Goal: Task Accomplishment & Management: Manage account settings

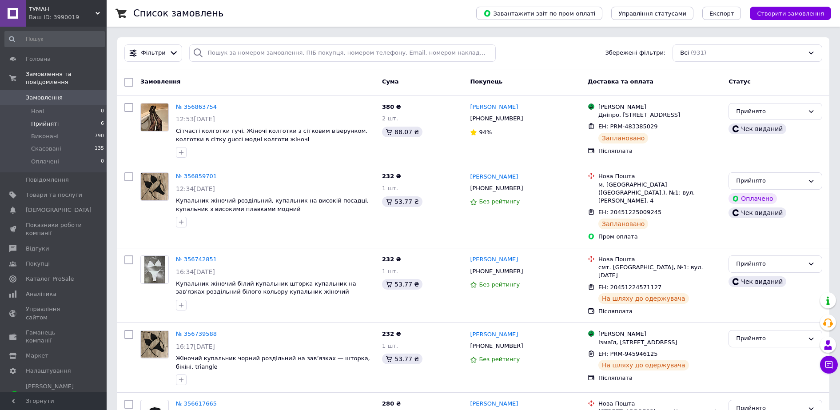
click at [54, 120] on span "Прийняті" at bounding box center [45, 124] width 28 height 8
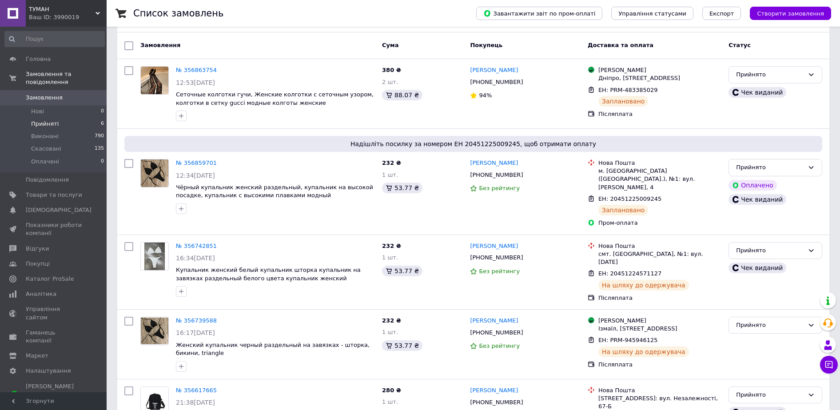
scroll to position [174, 0]
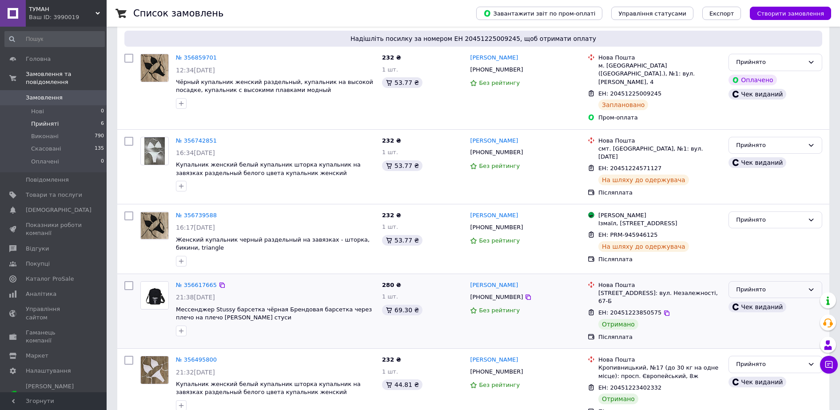
click at [764, 285] on div "Прийнято" at bounding box center [770, 289] width 68 height 9
click at [747, 300] on li "Виконано" at bounding box center [775, 308] width 93 height 16
click at [746, 360] on div "Прийнято" at bounding box center [770, 364] width 68 height 9
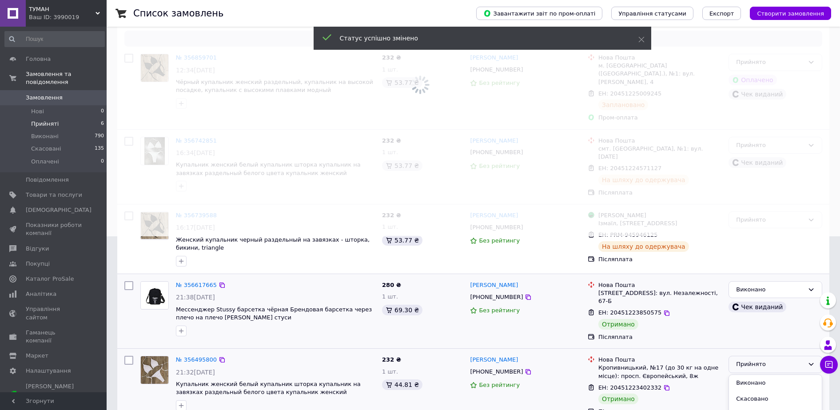
click at [746, 375] on li "Виконано" at bounding box center [775, 383] width 93 height 16
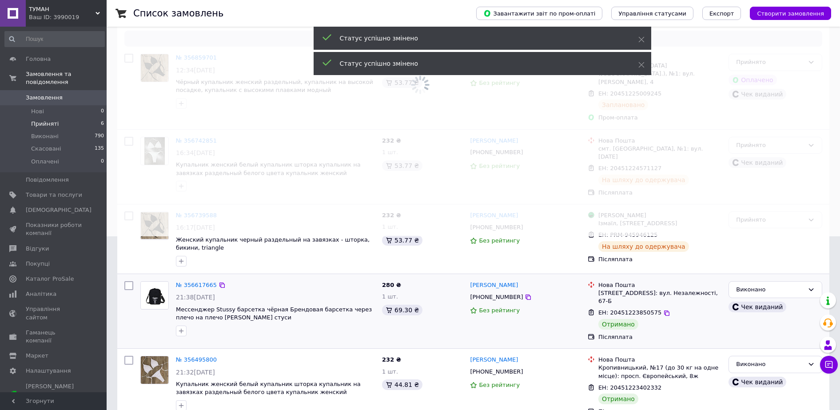
click at [68, 16] on div "Ваш ID: 3990019" at bounding box center [68, 17] width 78 height 8
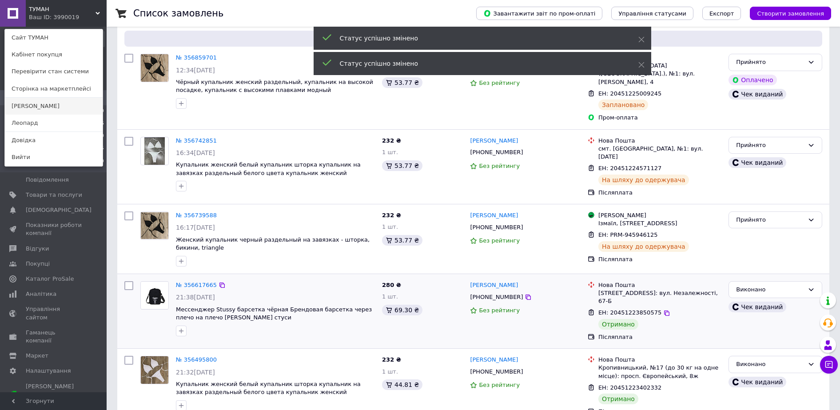
click at [38, 107] on link "[PERSON_NAME]" at bounding box center [54, 106] width 98 height 17
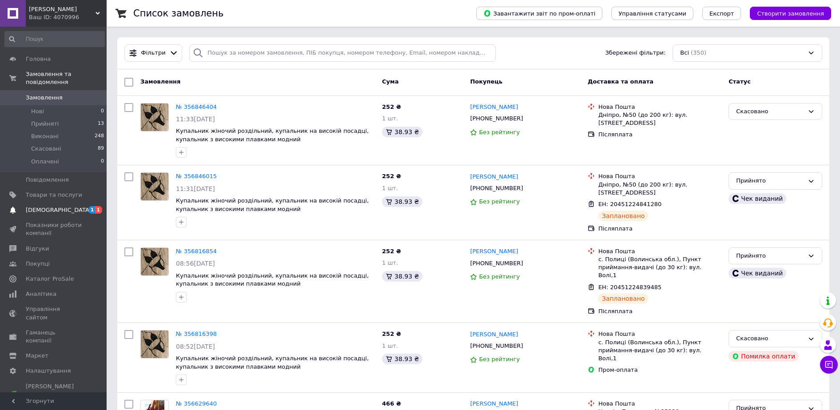
click at [52, 206] on span "[DEMOGRAPHIC_DATA]" at bounding box center [59, 210] width 66 height 8
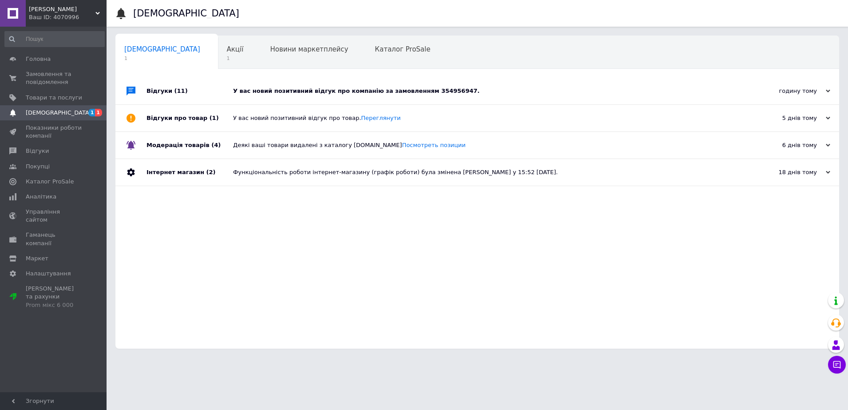
click at [276, 87] on div "У вас новий позитивний відгук про компанію за замовленням 354956947." at bounding box center [487, 91] width 508 height 8
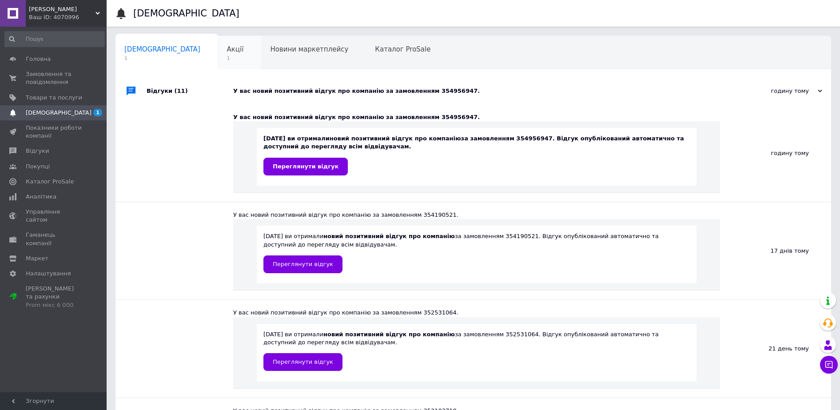
click at [227, 49] on span "Акції" at bounding box center [235, 49] width 17 height 8
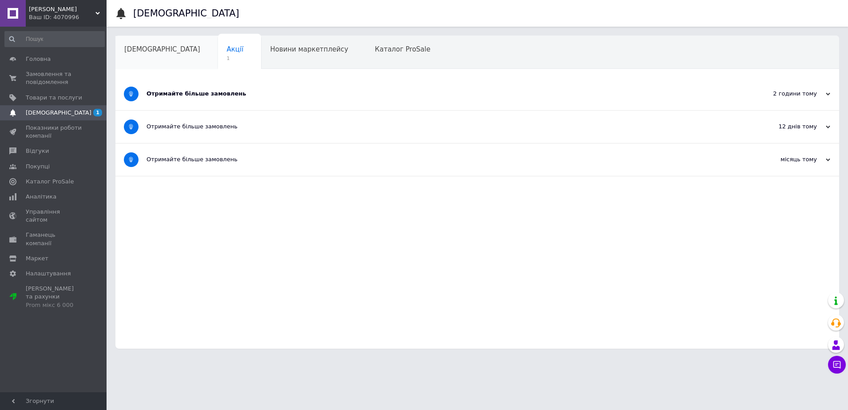
click at [144, 56] on div "[DEMOGRAPHIC_DATA]" at bounding box center [166, 53] width 103 height 34
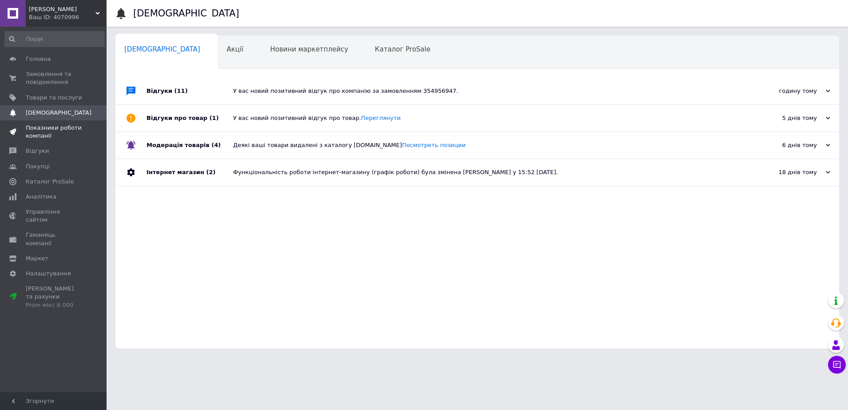
click at [68, 143] on link "Показники роботи компанії" at bounding box center [54, 131] width 109 height 23
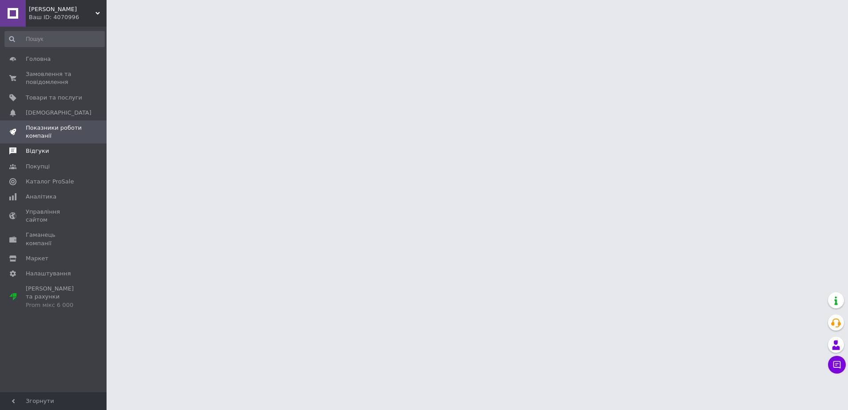
click at [54, 150] on span "Відгуки" at bounding box center [54, 151] width 56 height 8
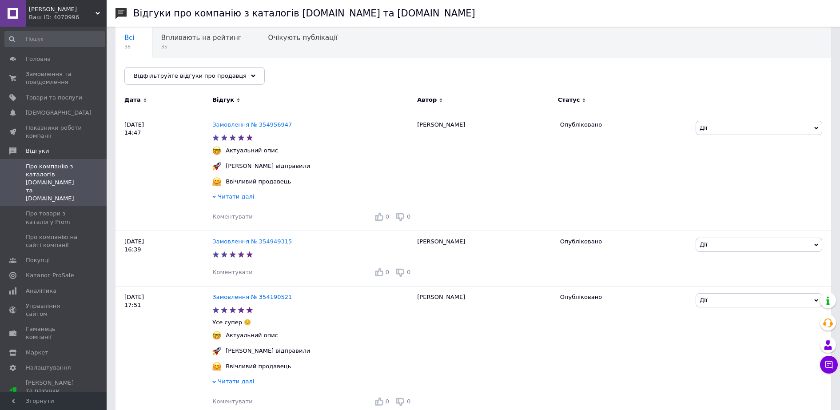
scroll to position [130, 0]
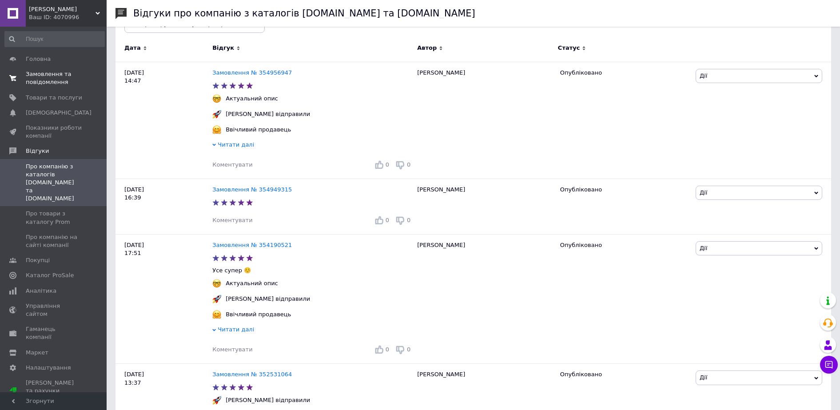
click at [61, 73] on span "Замовлення та повідомлення" at bounding box center [54, 78] width 56 height 16
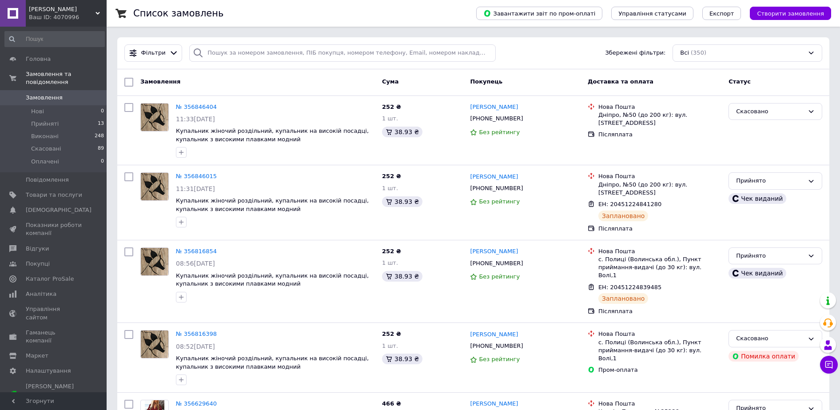
click at [62, 16] on div "Ваш ID: 4070996" at bounding box center [68, 17] width 78 height 8
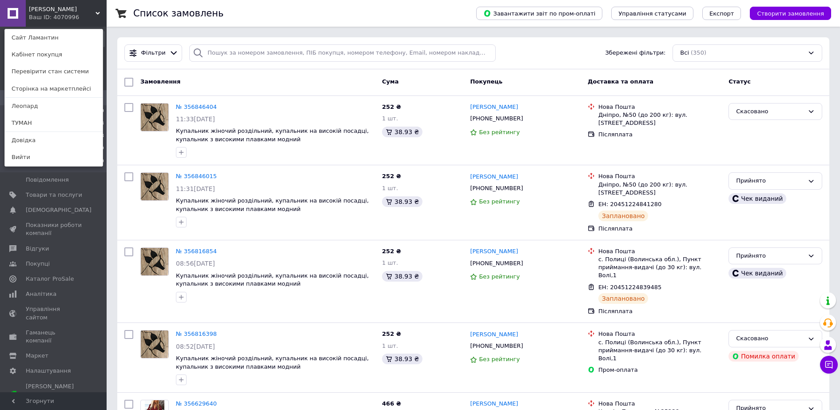
click at [66, 17] on div "Ваш ID: 4070996" at bounding box center [47, 17] width 37 height 8
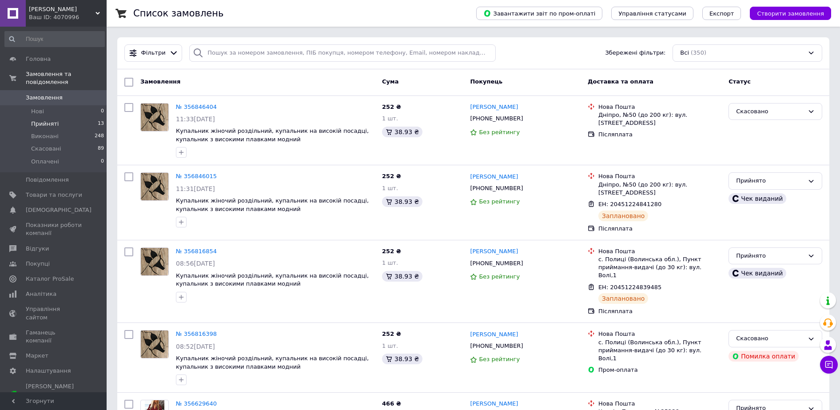
click at [57, 118] on li "Прийняті 13" at bounding box center [54, 124] width 109 height 12
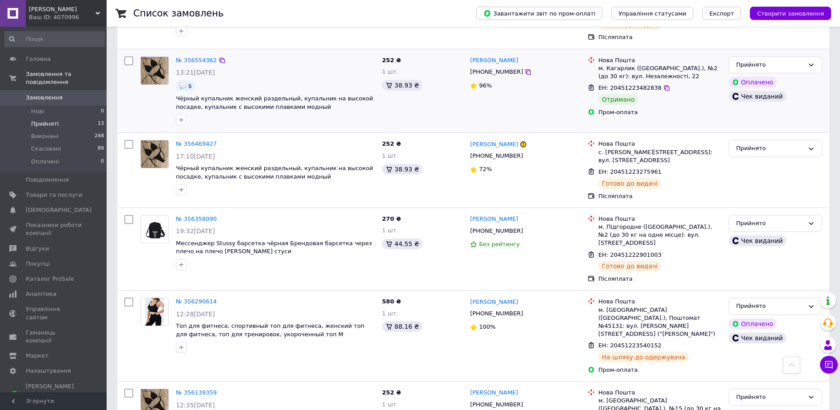
scroll to position [389, 0]
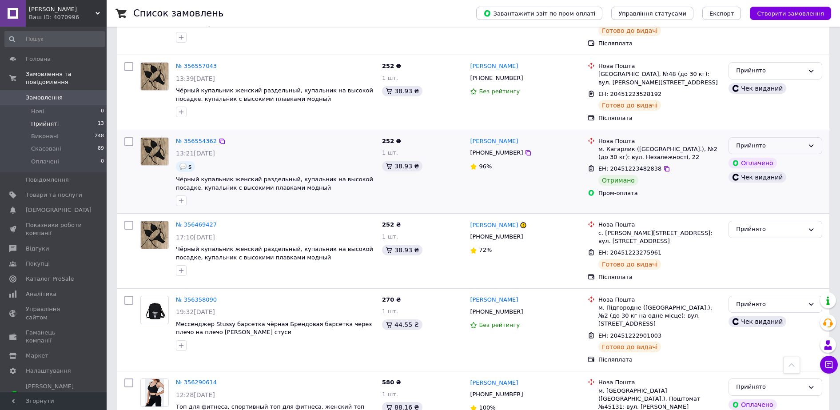
click at [750, 141] on div "Прийнято" at bounding box center [770, 145] width 68 height 9
click at [749, 156] on li "Виконано" at bounding box center [775, 164] width 93 height 16
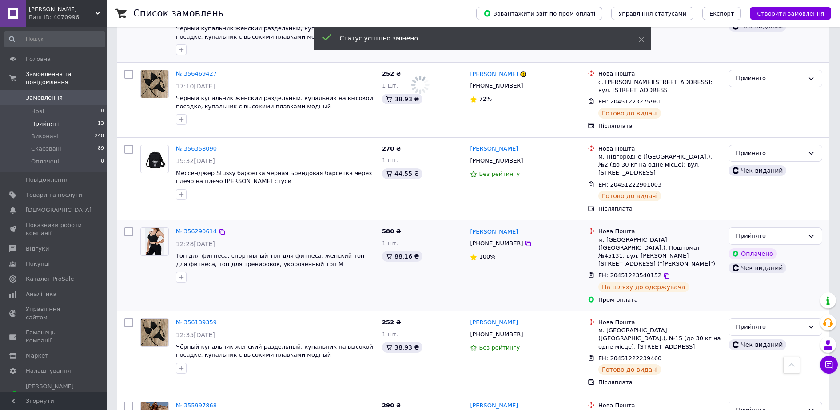
scroll to position [718, 0]
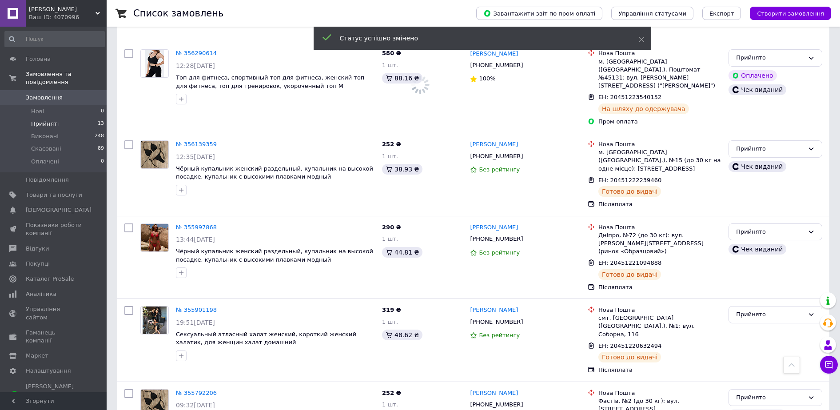
click at [66, 15] on div "Ваш ID: 4070996" at bounding box center [68, 17] width 78 height 8
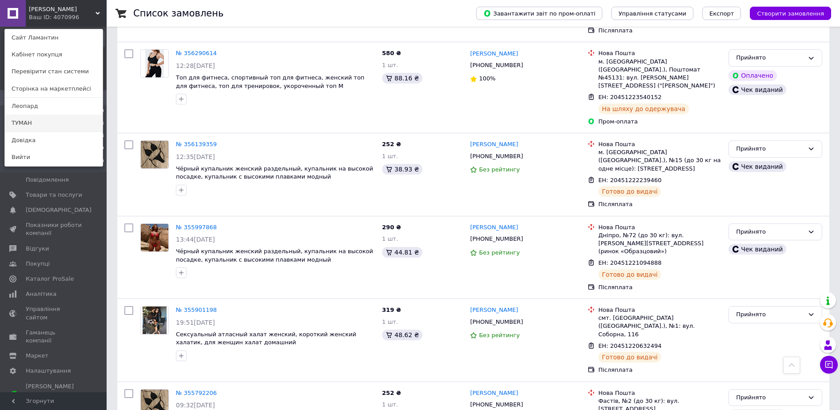
click at [49, 117] on link "ТУМАН" at bounding box center [54, 123] width 98 height 17
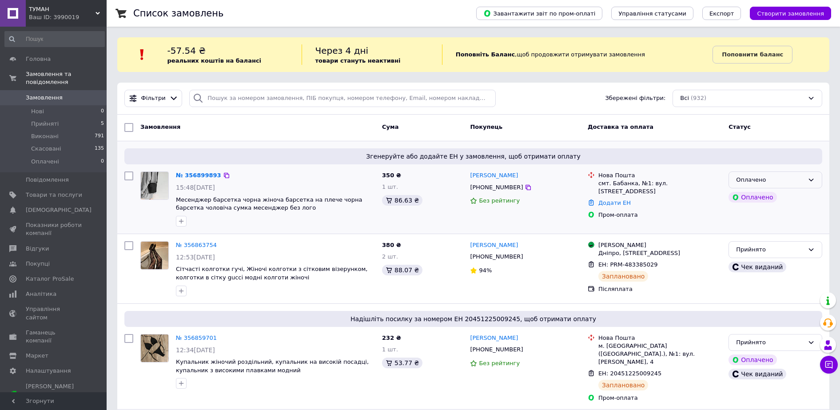
click at [766, 183] on div "Оплачено" at bounding box center [770, 179] width 68 height 9
click at [760, 195] on li "Прийнято" at bounding box center [775, 198] width 93 height 16
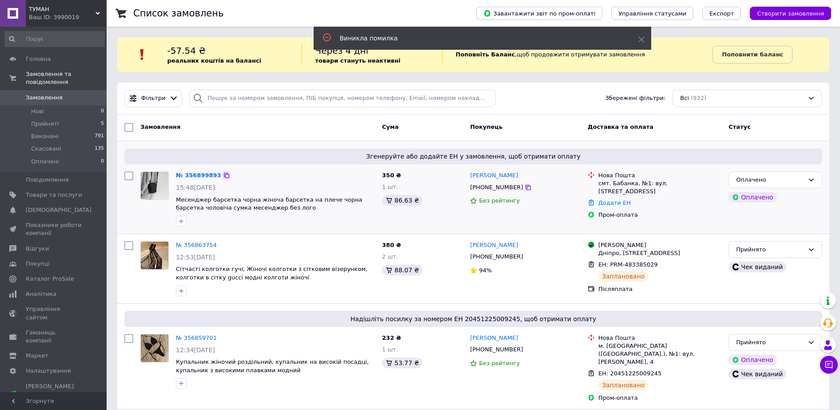
click at [223, 176] on icon at bounding box center [226, 175] width 7 height 7
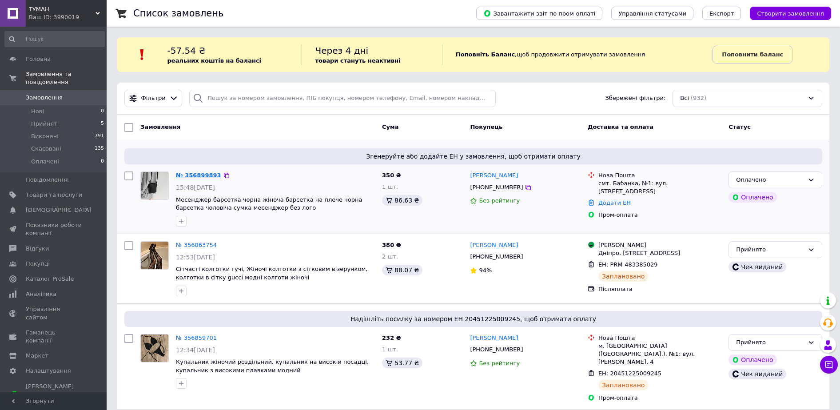
click at [199, 173] on link "№ 356899893" at bounding box center [198, 175] width 45 height 7
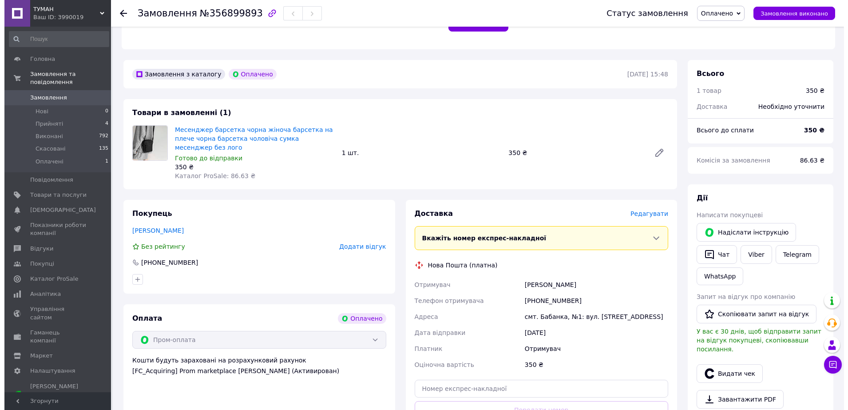
scroll to position [259, 0]
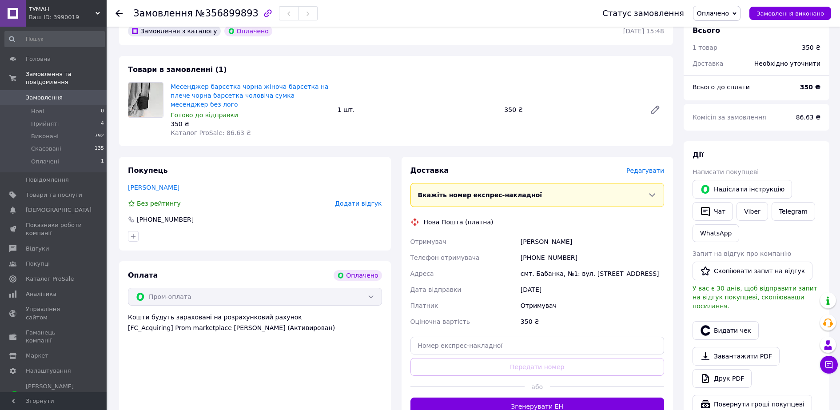
click at [637, 166] on div "Доставка Редагувати Вкажіть номер експрес-накладної Обов'язково введіть номер е…" at bounding box center [537, 291] width 254 height 250
click at [646, 167] on span "Редагувати" at bounding box center [645, 170] width 38 height 7
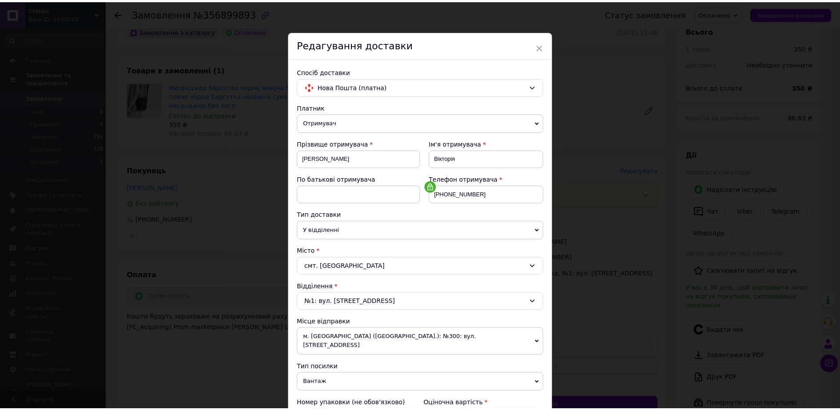
scroll to position [180, 0]
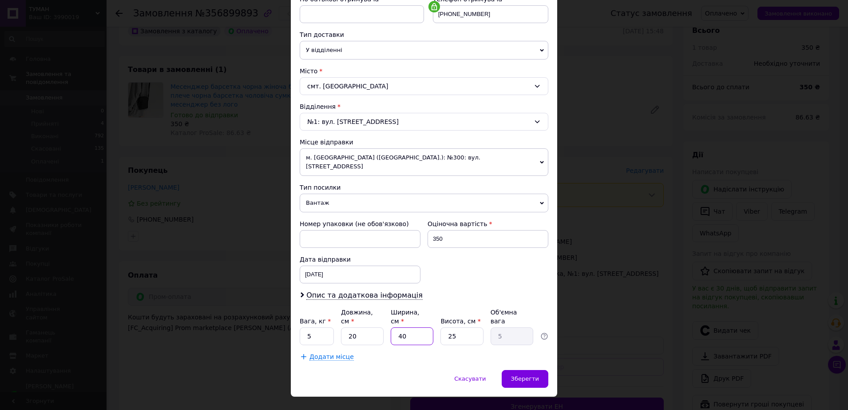
drag, startPoint x: 399, startPoint y: 319, endPoint x: 386, endPoint y: 321, distance: 13.4
click at [386, 321] on div "Вага, кг * 5 Довжина, см * 20 Ширина, см * 40 Висота, см * 25 Об'ємна вага 5" at bounding box center [424, 326] width 249 height 37
type input "10"
type input "1.25"
type input "10"
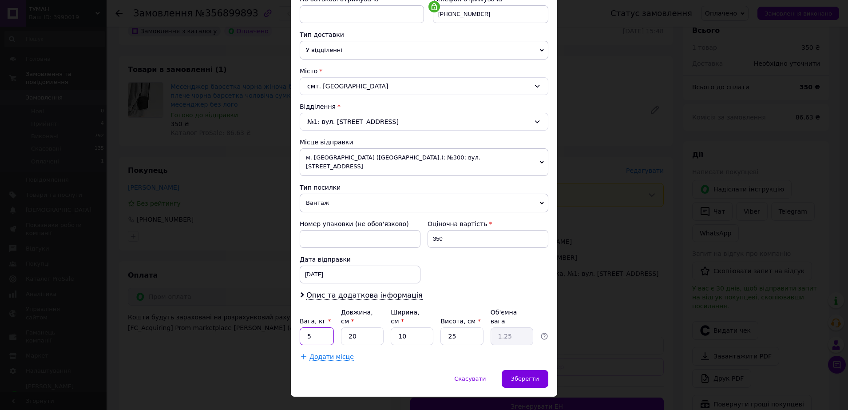
drag, startPoint x: 311, startPoint y: 317, endPoint x: 305, endPoint y: 321, distance: 7.3
click at [301, 327] on input "5" at bounding box center [317, 336] width 34 height 18
type input "1"
drag, startPoint x: 450, startPoint y: 322, endPoint x: 441, endPoint y: 322, distance: 9.4
click at [441, 327] on input "25" at bounding box center [462, 336] width 43 height 18
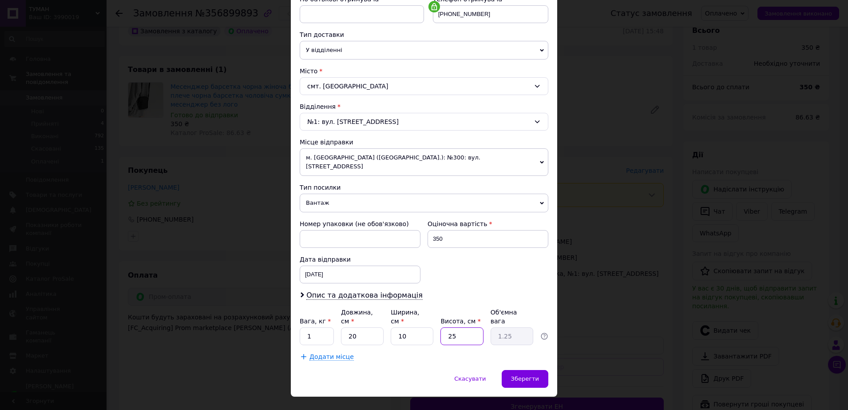
type input "15"
type input "0.75"
type input "15"
click at [523, 375] on span "Зберегти" at bounding box center [525, 378] width 28 height 7
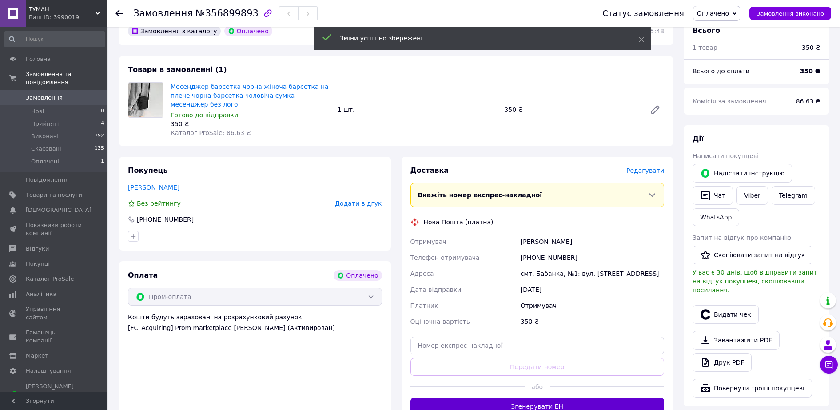
click at [549, 397] on button "Згенерувати ЕН" at bounding box center [537, 406] width 254 height 18
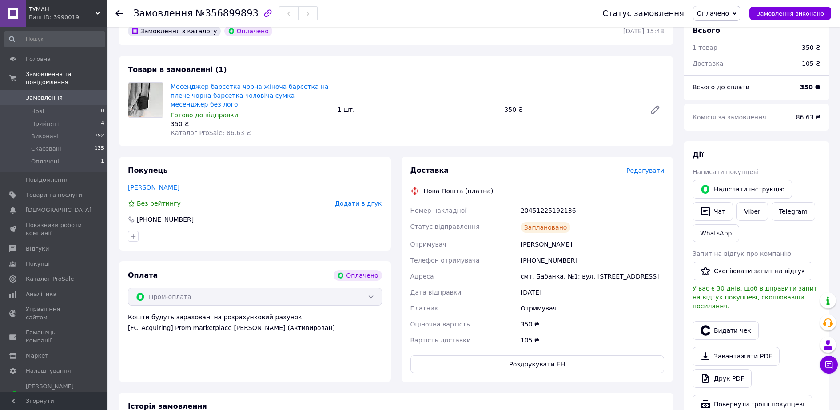
click at [550, 203] on div "20451225192136" at bounding box center [592, 211] width 147 height 16
copy div "20451225192136"
click at [705, 325] on icon "button" at bounding box center [705, 330] width 11 height 11
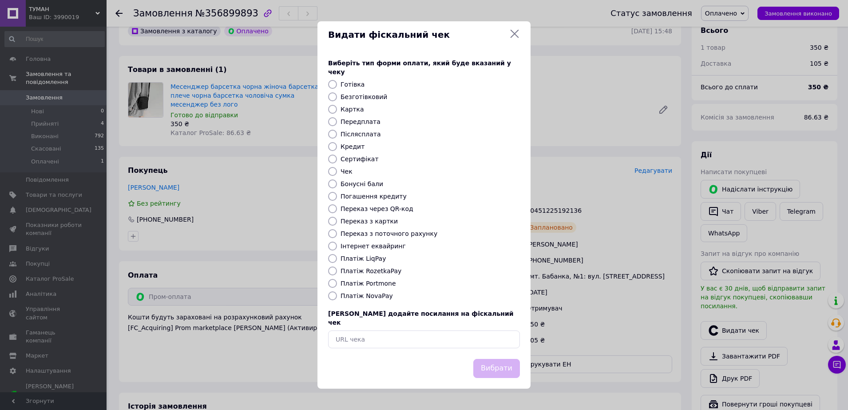
click at [349, 300] on div "Платіж NovaPay" at bounding box center [430, 295] width 183 height 9
click at [373, 277] on div "Виберіть тип форми оплати, який буде вказаний у чеку Готівка Безготівковий Карт…" at bounding box center [424, 203] width 213 height 311
drag, startPoint x: 378, startPoint y: 269, endPoint x: 405, endPoint y: 296, distance: 38.3
click at [378, 269] on label "Платіж RozetkaPay" at bounding box center [371, 270] width 61 height 7
click at [337, 269] on input "Платіж RozetkaPay" at bounding box center [332, 270] width 9 height 9
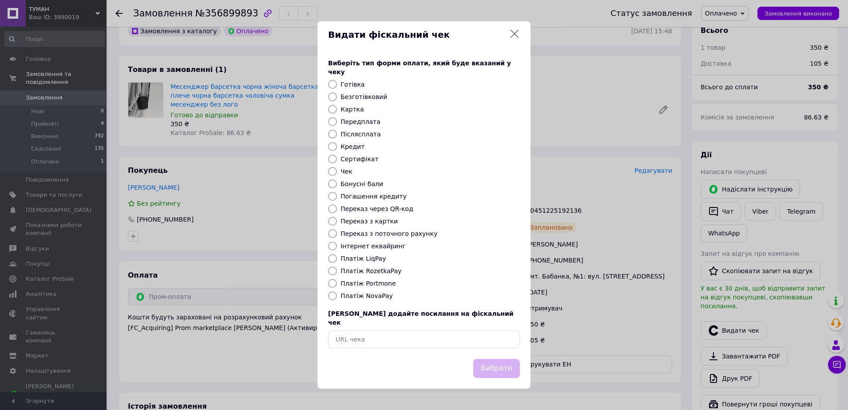
radio input "true"
click at [501, 370] on div "Вибрати" at bounding box center [497, 368] width 50 height 23
click at [501, 361] on button "Вибрати" at bounding box center [496, 368] width 47 height 19
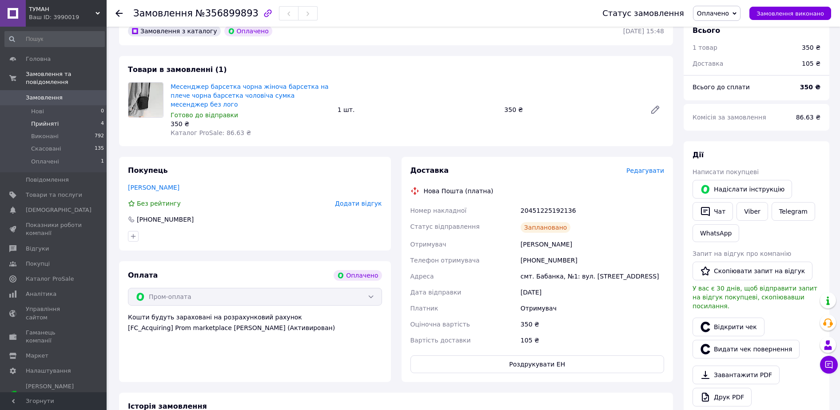
click at [79, 118] on li "Прийняті 4" at bounding box center [54, 124] width 109 height 12
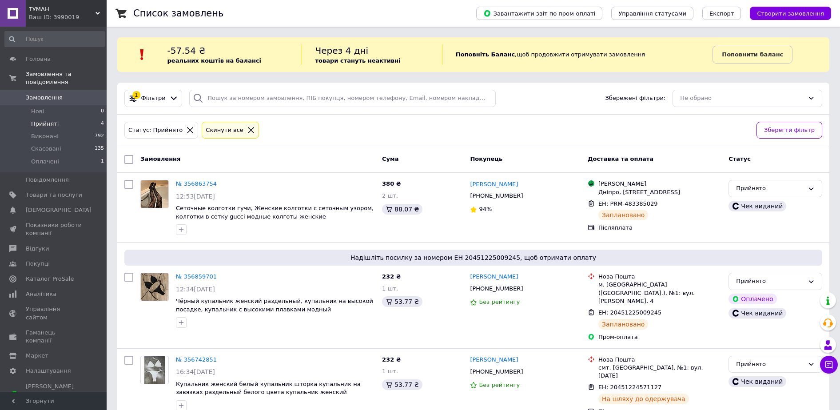
click at [76, 94] on span "Замовлення" at bounding box center [54, 98] width 56 height 8
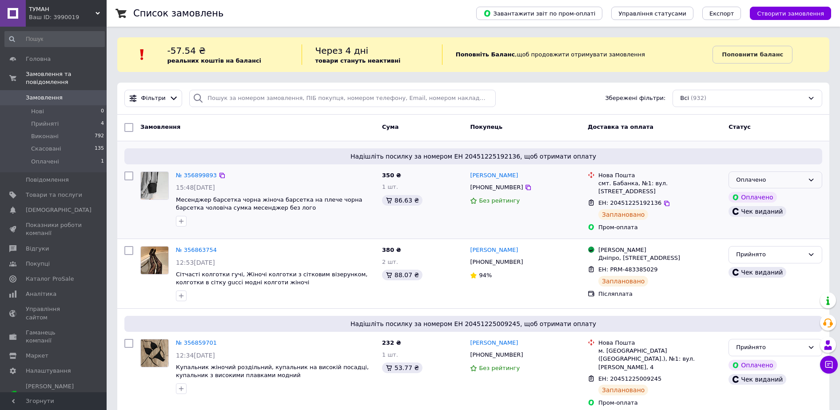
click at [776, 174] on div "Оплачено" at bounding box center [775, 179] width 94 height 17
click at [766, 199] on li "Прийнято" at bounding box center [775, 198] width 93 height 16
